Goal: Task Accomplishment & Management: Use online tool/utility

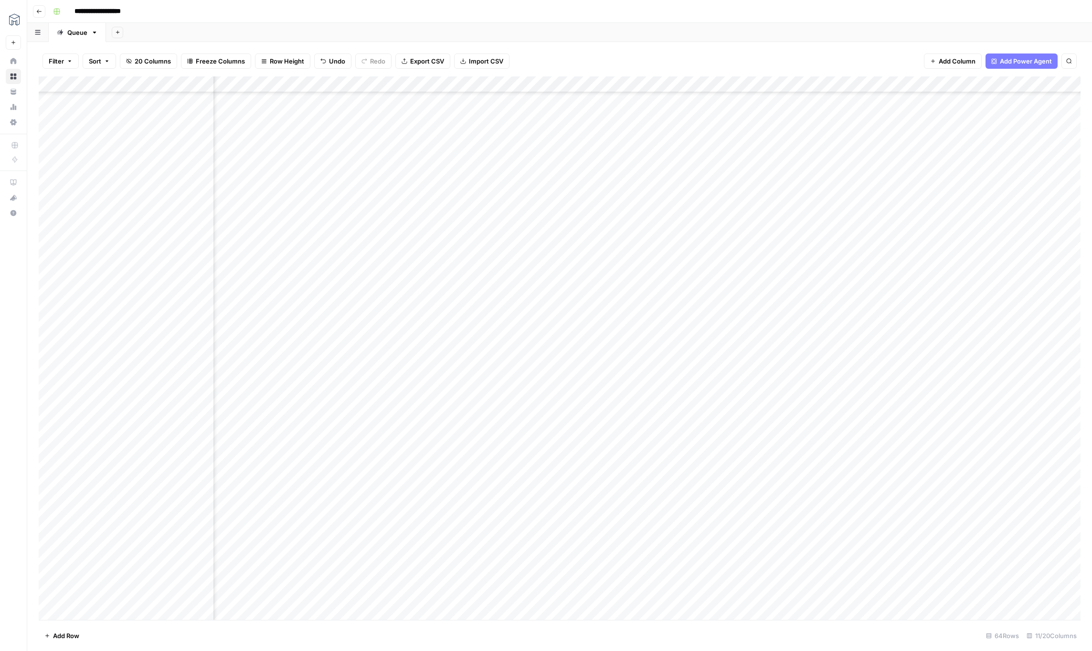
scroll to position [527, 65]
click at [944, 579] on div "Add Column" at bounding box center [560, 347] width 1042 height 543
click at [985, 583] on div "Add Column" at bounding box center [560, 347] width 1042 height 543
click at [932, 580] on div "Add Column" at bounding box center [560, 347] width 1042 height 543
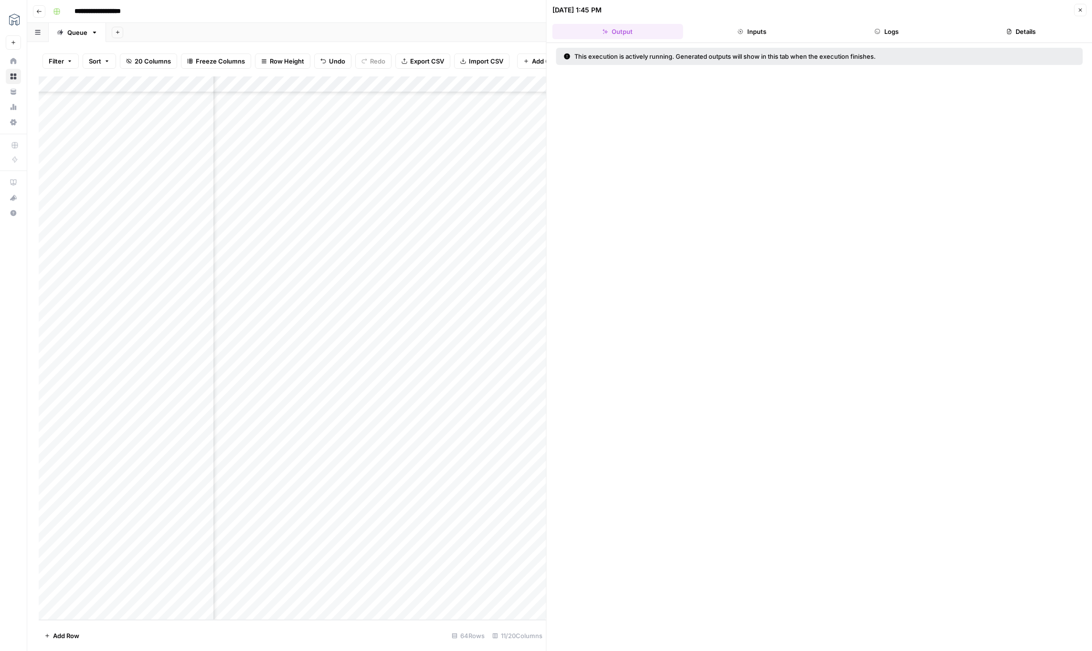
click at [749, 32] on button "Inputs" at bounding box center [752, 31] width 131 height 15
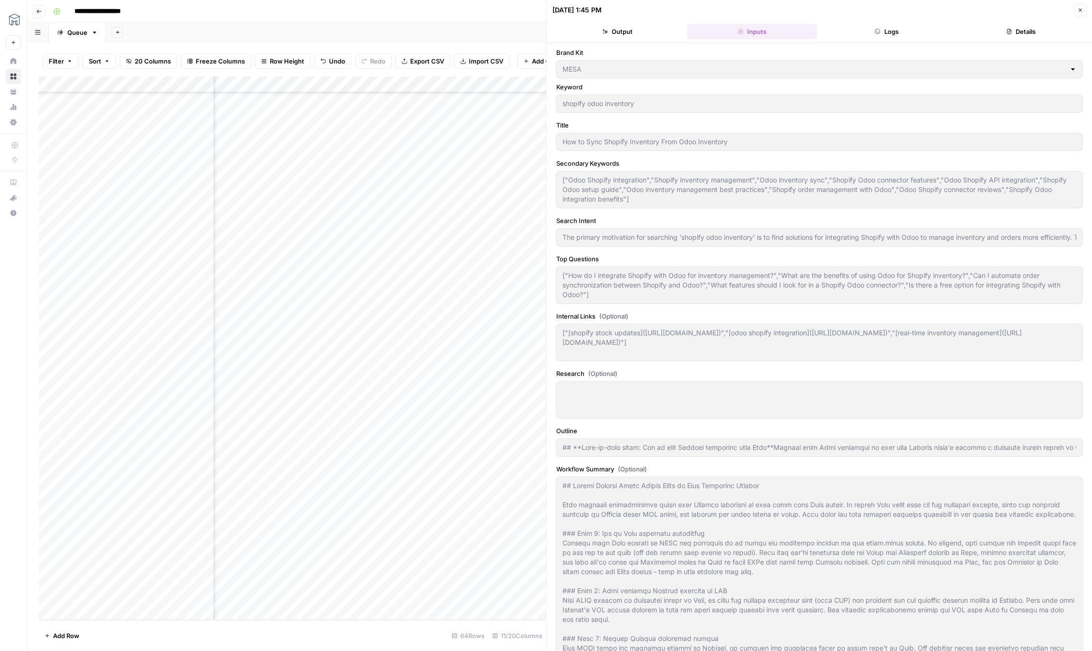
type input "## **Step-by-[PERSON_NAME]: How to sync Shopify inventory from Odoo**Getting yo…"
click at [878, 36] on button "Logs" at bounding box center [886, 31] width 131 height 15
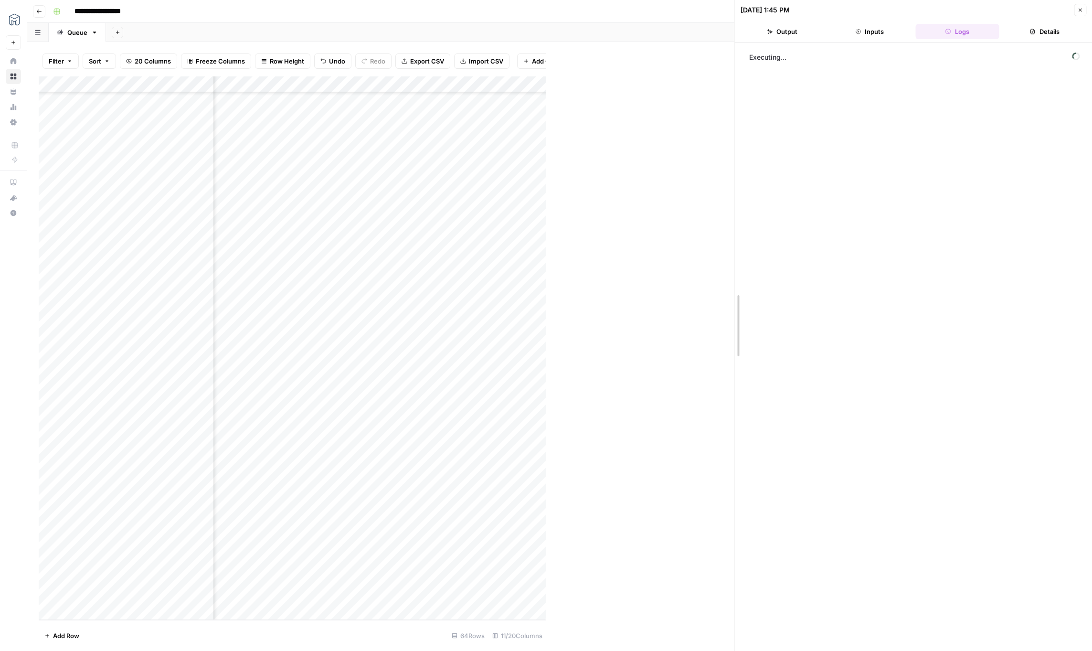
drag, startPoint x: 546, startPoint y: 36, endPoint x: 757, endPoint y: 43, distance: 211.7
click at [1055, 31] on button "Details" at bounding box center [1045, 31] width 84 height 15
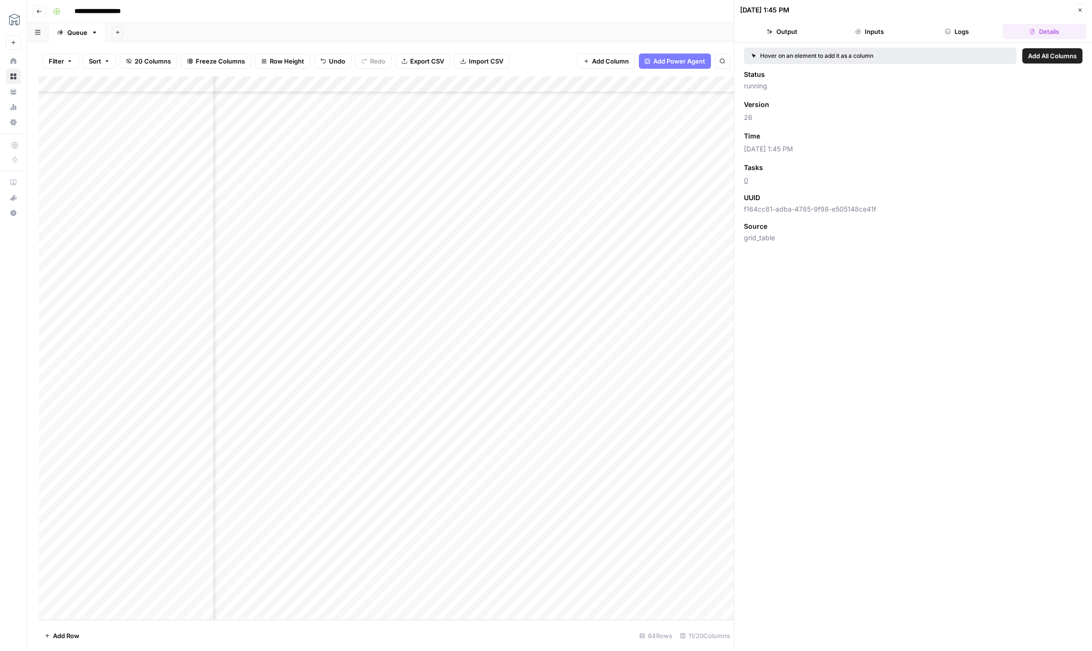
click at [974, 31] on button "Logs" at bounding box center [957, 31] width 84 height 15
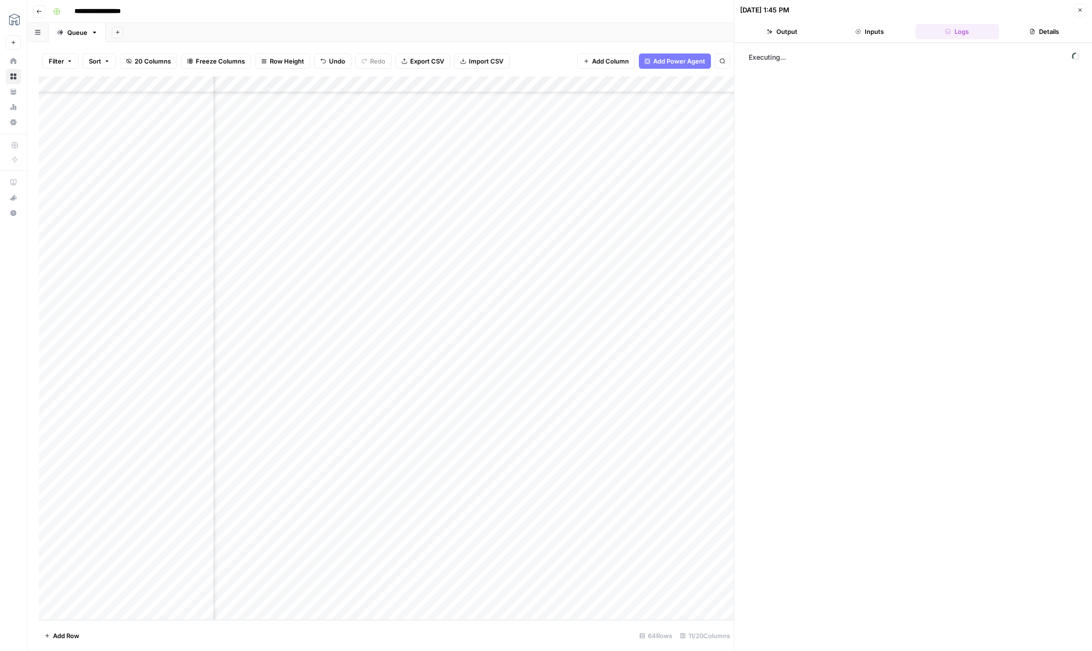
click at [1078, 10] on icon "button" at bounding box center [1080, 10] width 6 height 6
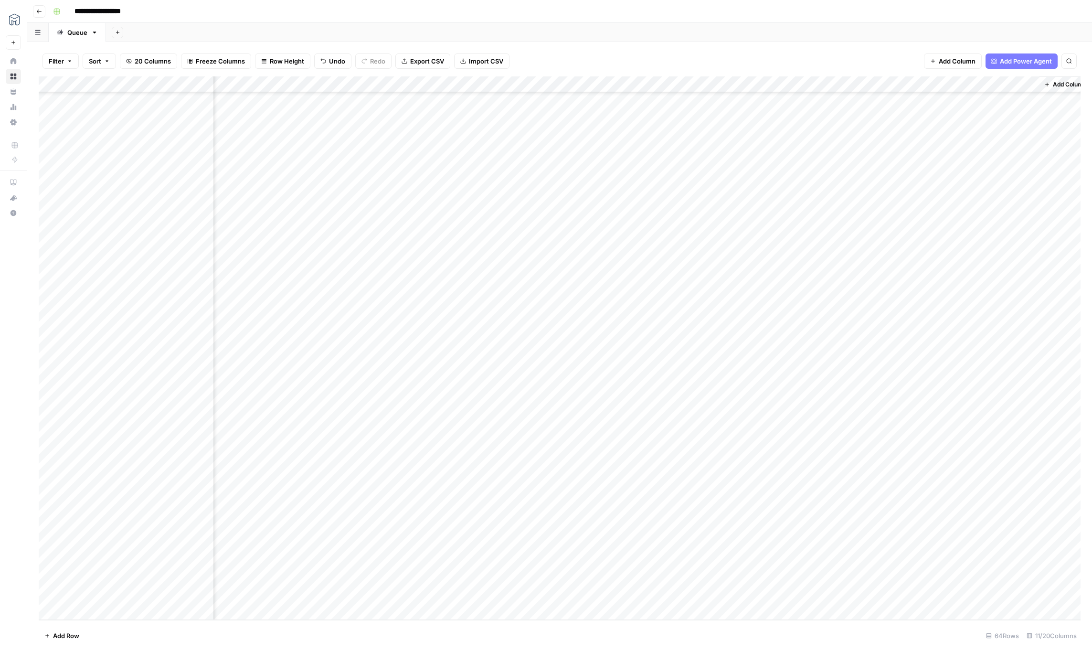
click at [1028, 580] on div "Add Column" at bounding box center [560, 347] width 1042 height 543
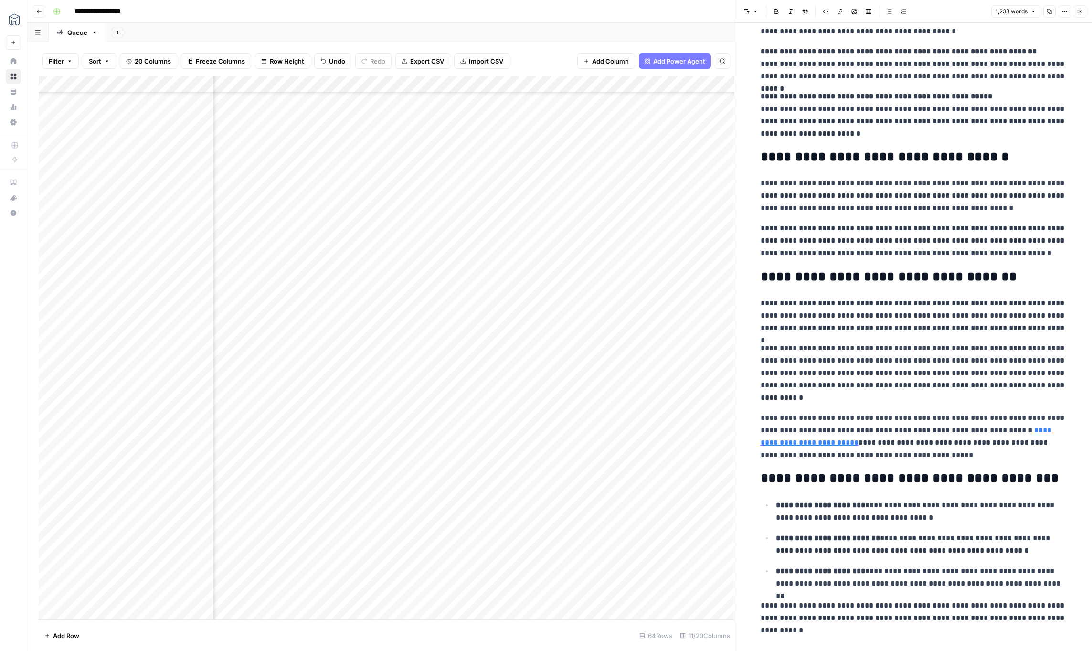
scroll to position [1426, 0]
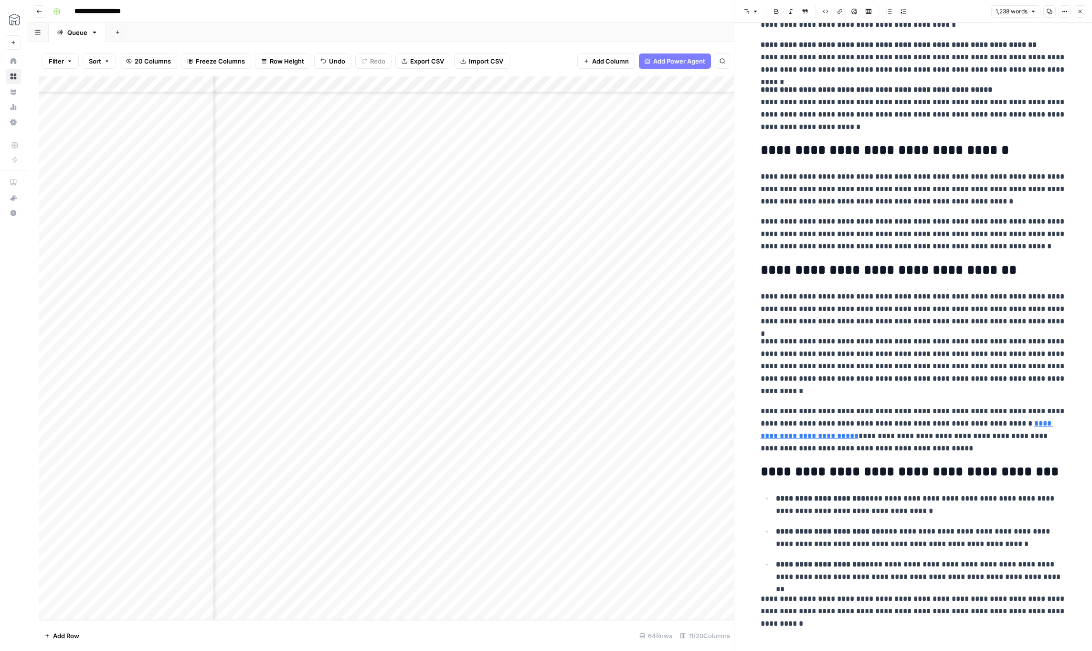
click at [829, 234] on p "**********" at bounding box center [914, 233] width 306 height 37
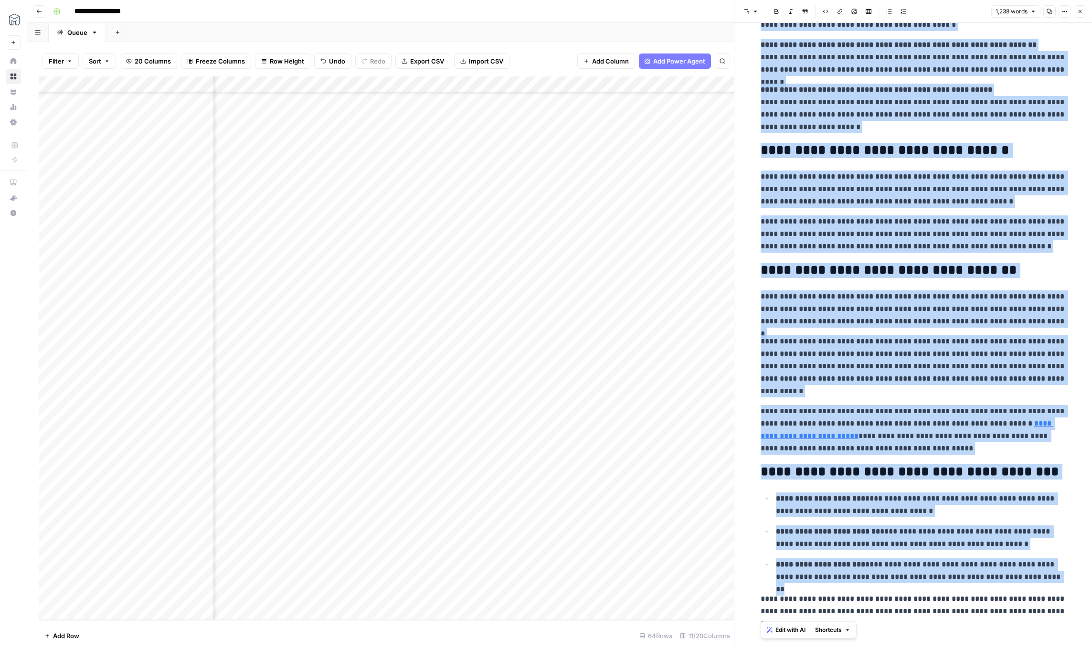
copy div "**********"
click at [1081, 12] on icon "button" at bounding box center [1080, 11] width 3 height 3
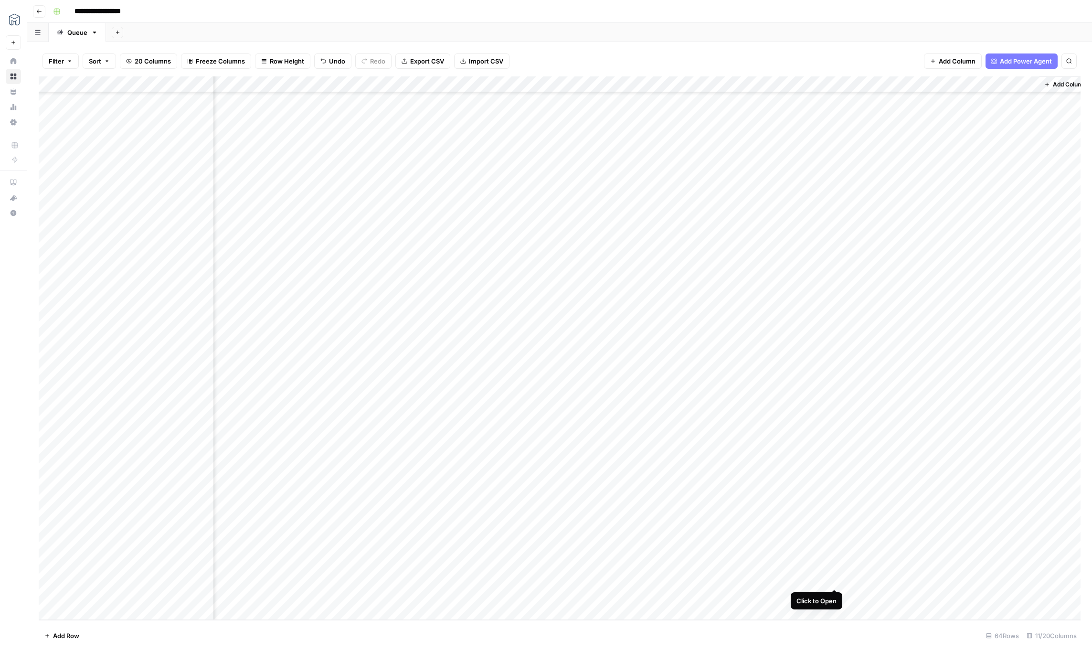
click at [836, 580] on div "Add Column" at bounding box center [560, 347] width 1042 height 543
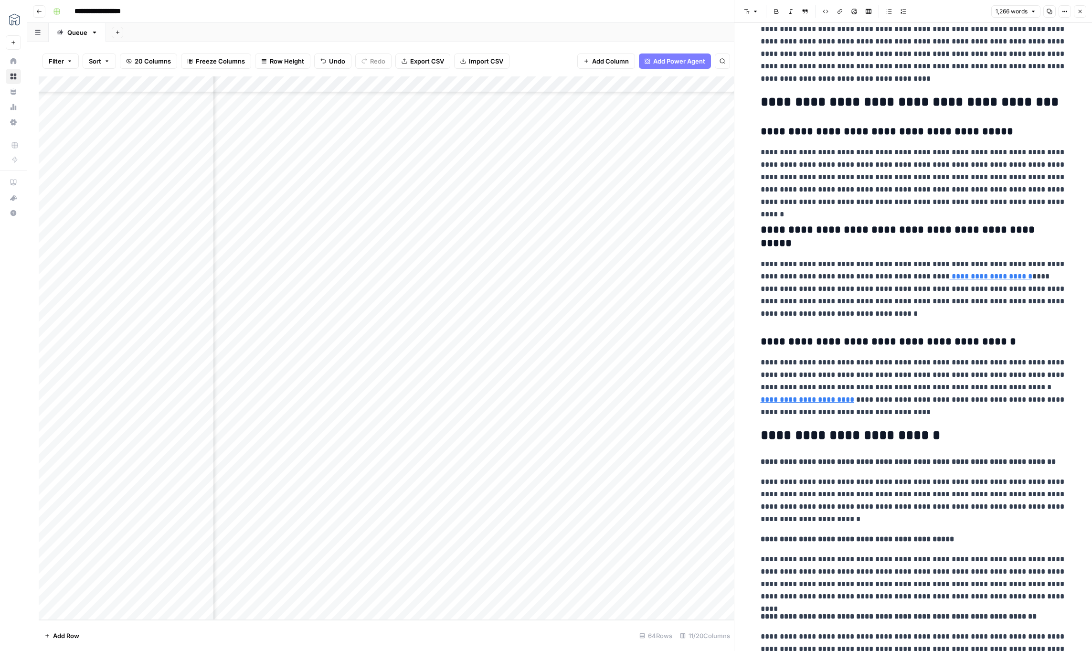
scroll to position [486, 0]
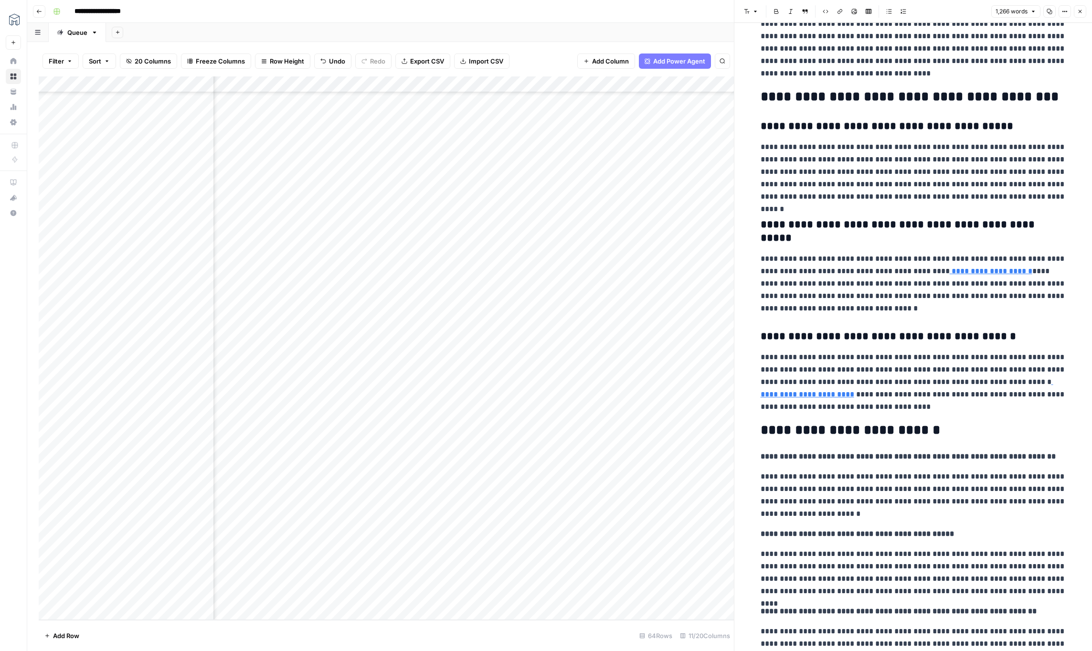
click at [1080, 12] on icon "button" at bounding box center [1080, 12] width 6 height 6
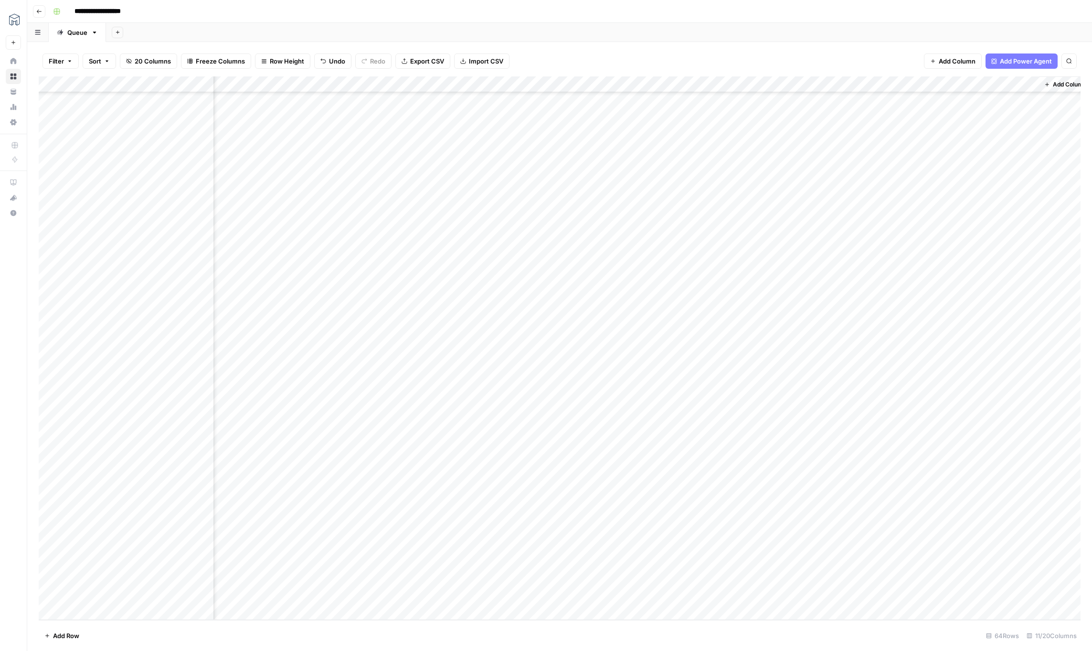
click at [931, 83] on div "Add Column" at bounding box center [560, 347] width 1042 height 543
click at [898, 175] on span "Edit Workflow" at bounding box center [916, 178] width 84 height 10
click at [1019, 578] on div "Add Column" at bounding box center [560, 347] width 1042 height 543
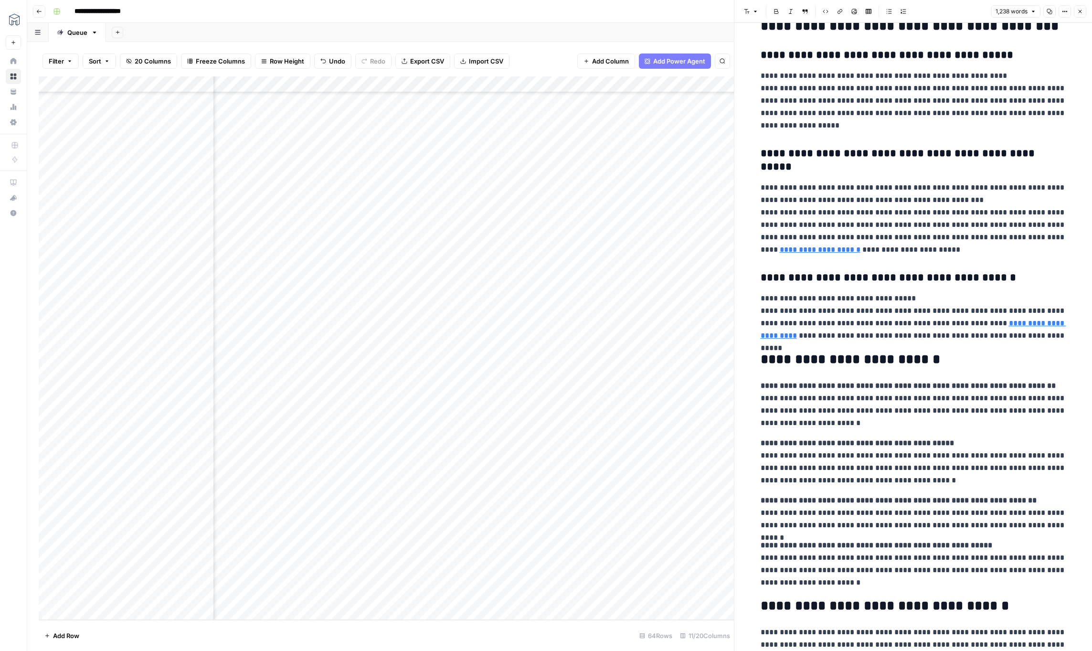
scroll to position [979, 0]
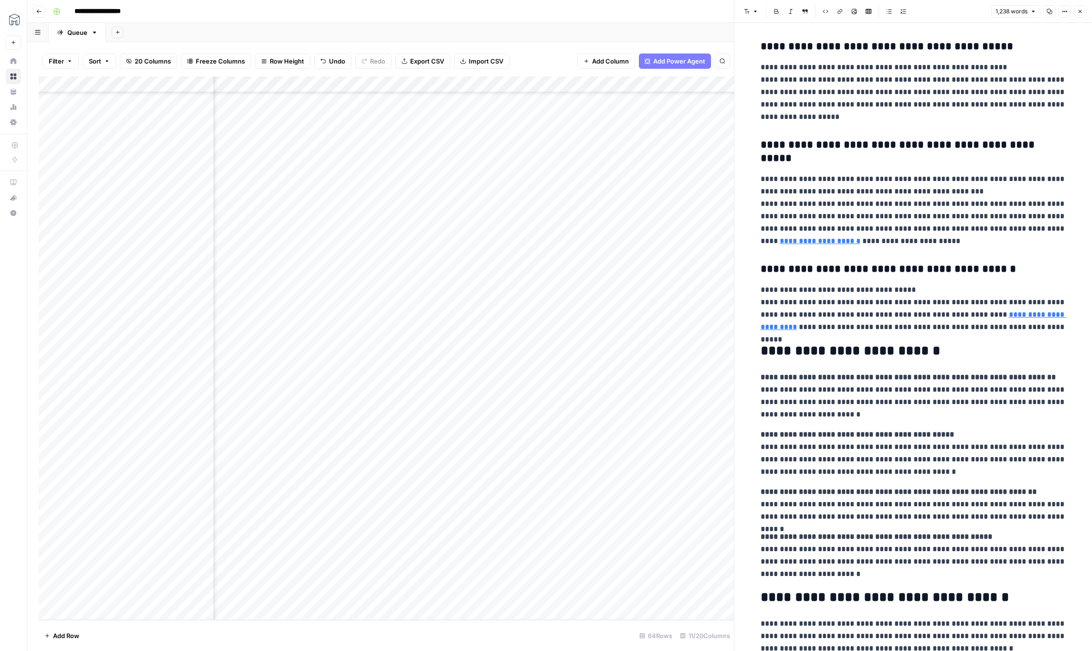
click at [1084, 13] on button "Close" at bounding box center [1080, 11] width 12 height 12
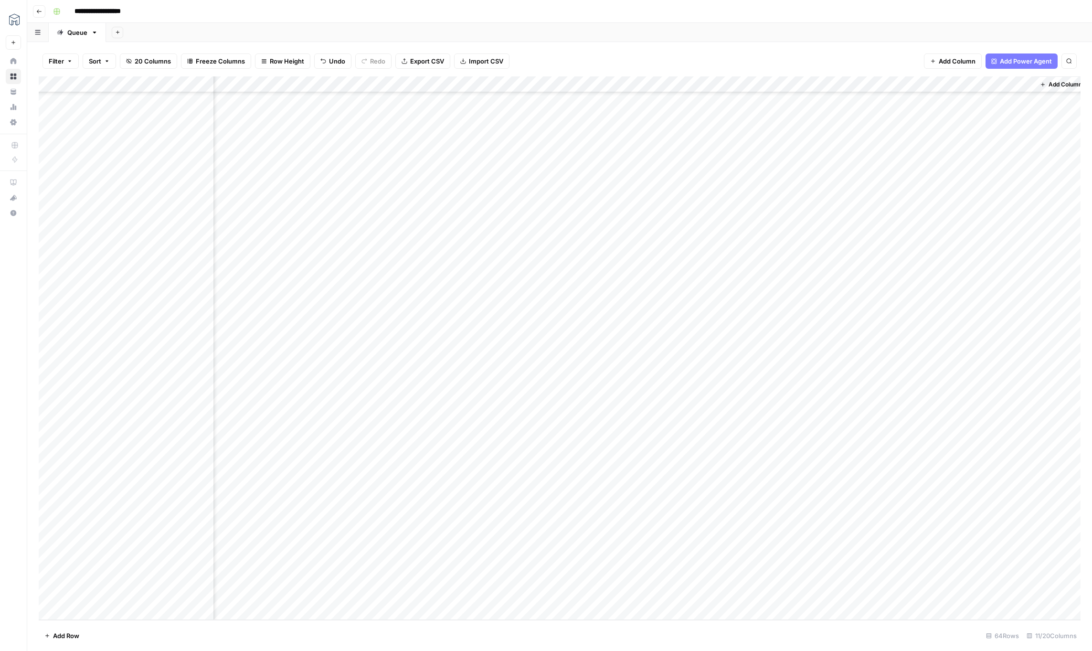
scroll to position [527, 65]
